Goal: Check status: Check status

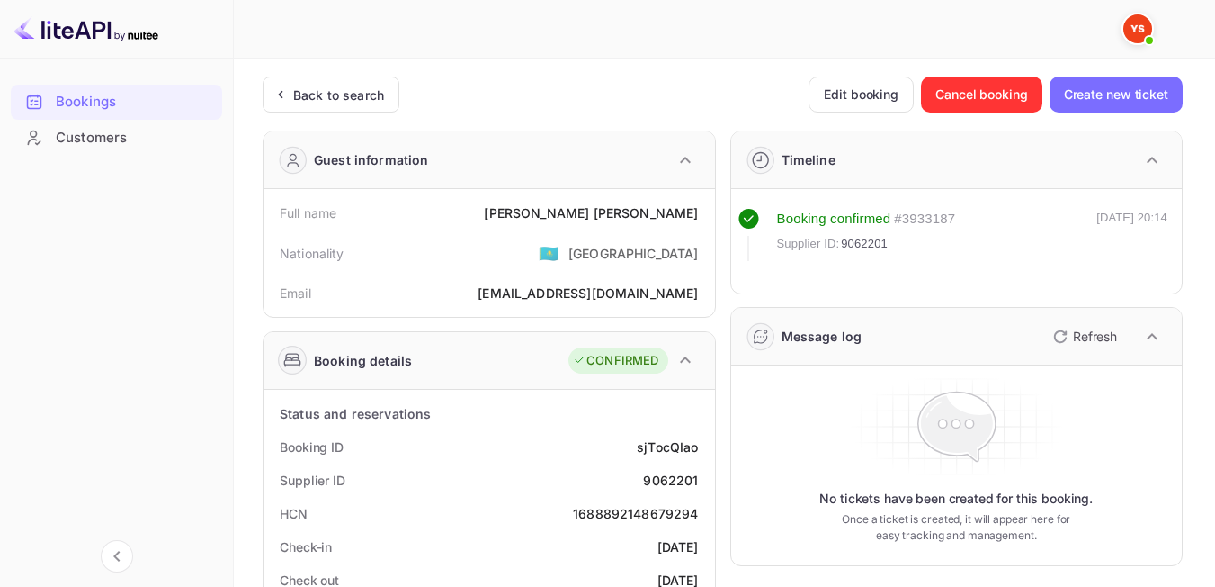
click at [333, 102] on div "Back to search" at bounding box center [338, 94] width 91 height 19
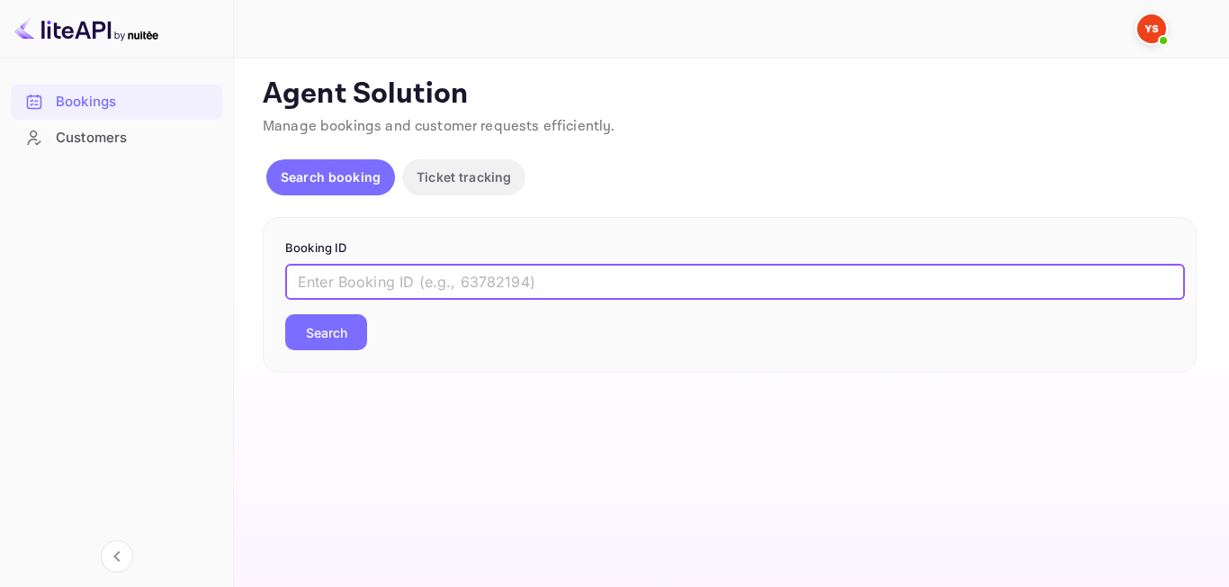
paste input "9057040"
type input "9057040"
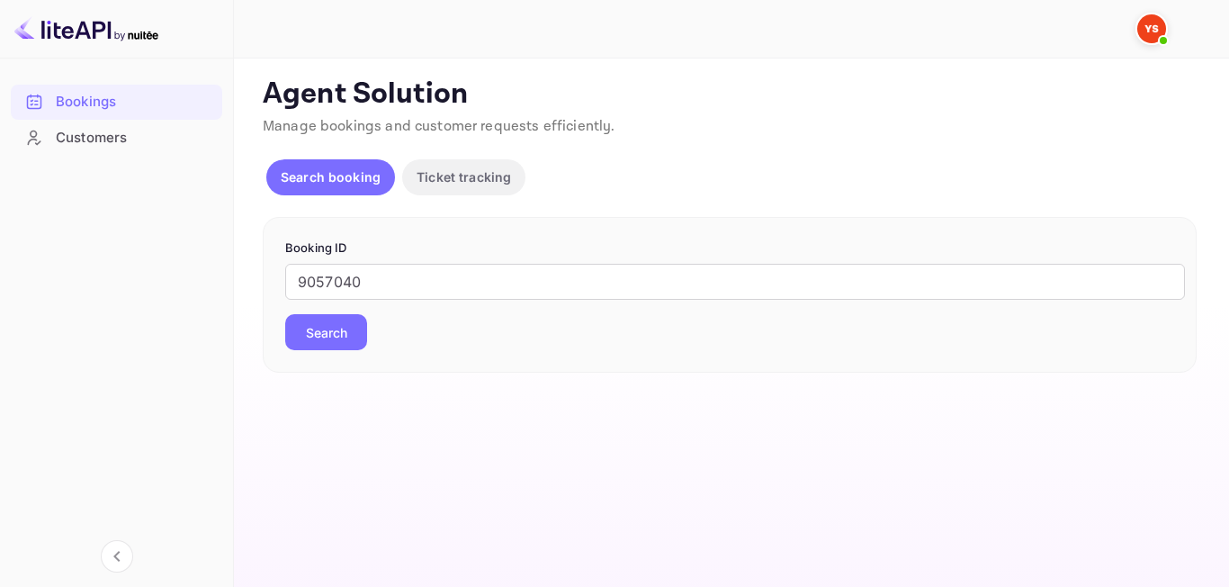
click at [328, 336] on button "Search" at bounding box center [326, 332] width 82 height 36
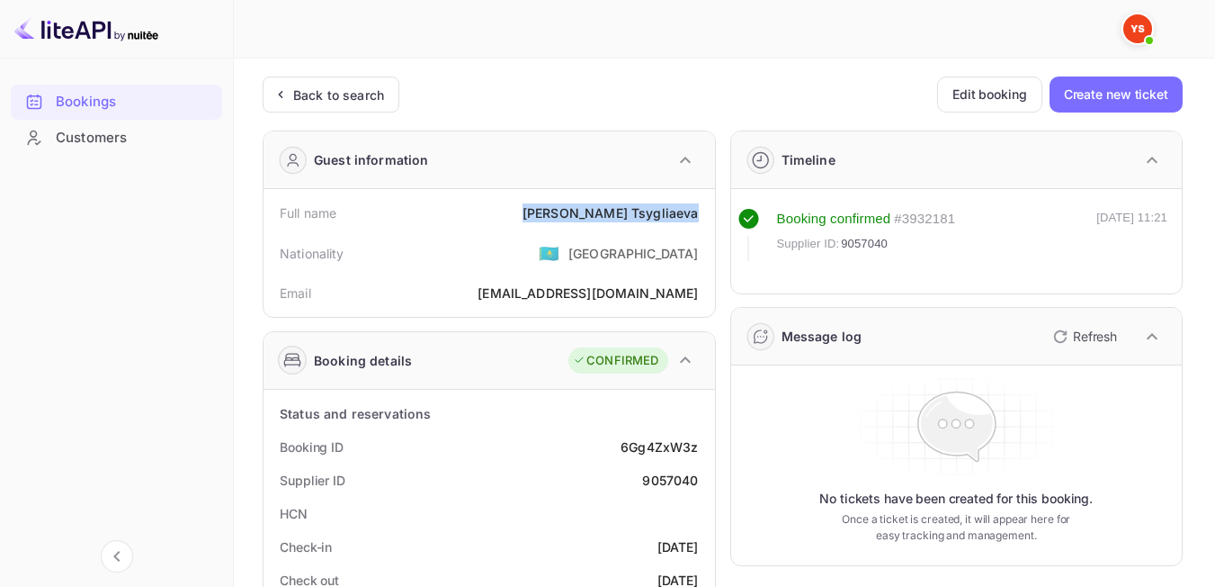
drag, startPoint x: 595, startPoint y: 206, endPoint x: 708, endPoint y: 207, distance: 113.4
click at [708, 207] on div "Full name [PERSON_NAME] Nationality 🇰🇿 [DEMOGRAPHIC_DATA] Email [EMAIL_ADDRESS]…" at bounding box center [490, 253] width 452 height 128
drag, startPoint x: 535, startPoint y: 262, endPoint x: 533, endPoint y: 229, distance: 32.5
click at [535, 262] on div "Nationality 🇰🇿 [DEMOGRAPHIC_DATA]" at bounding box center [489, 252] width 437 height 47
